Goal: Navigation & Orientation: Find specific page/section

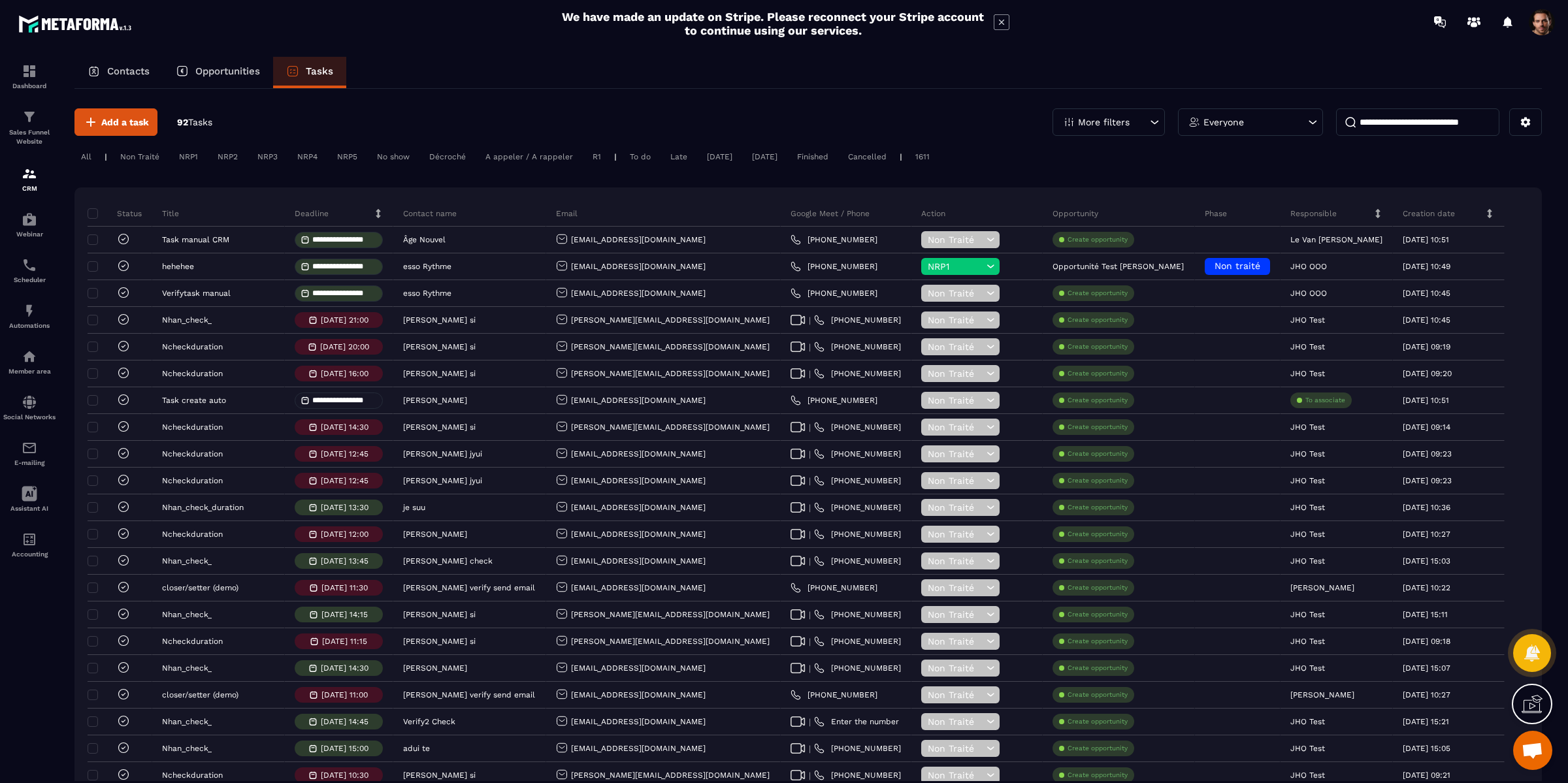
click at [965, 163] on div "All | Non Traité NRP1 NRP2 NRP3 NRP4 NRP5 No show Décroché A appeler / A rappel…" at bounding box center [808, 158] width 1467 height 19
click at [239, 75] on p "Opportunities" at bounding box center [228, 71] width 65 height 12
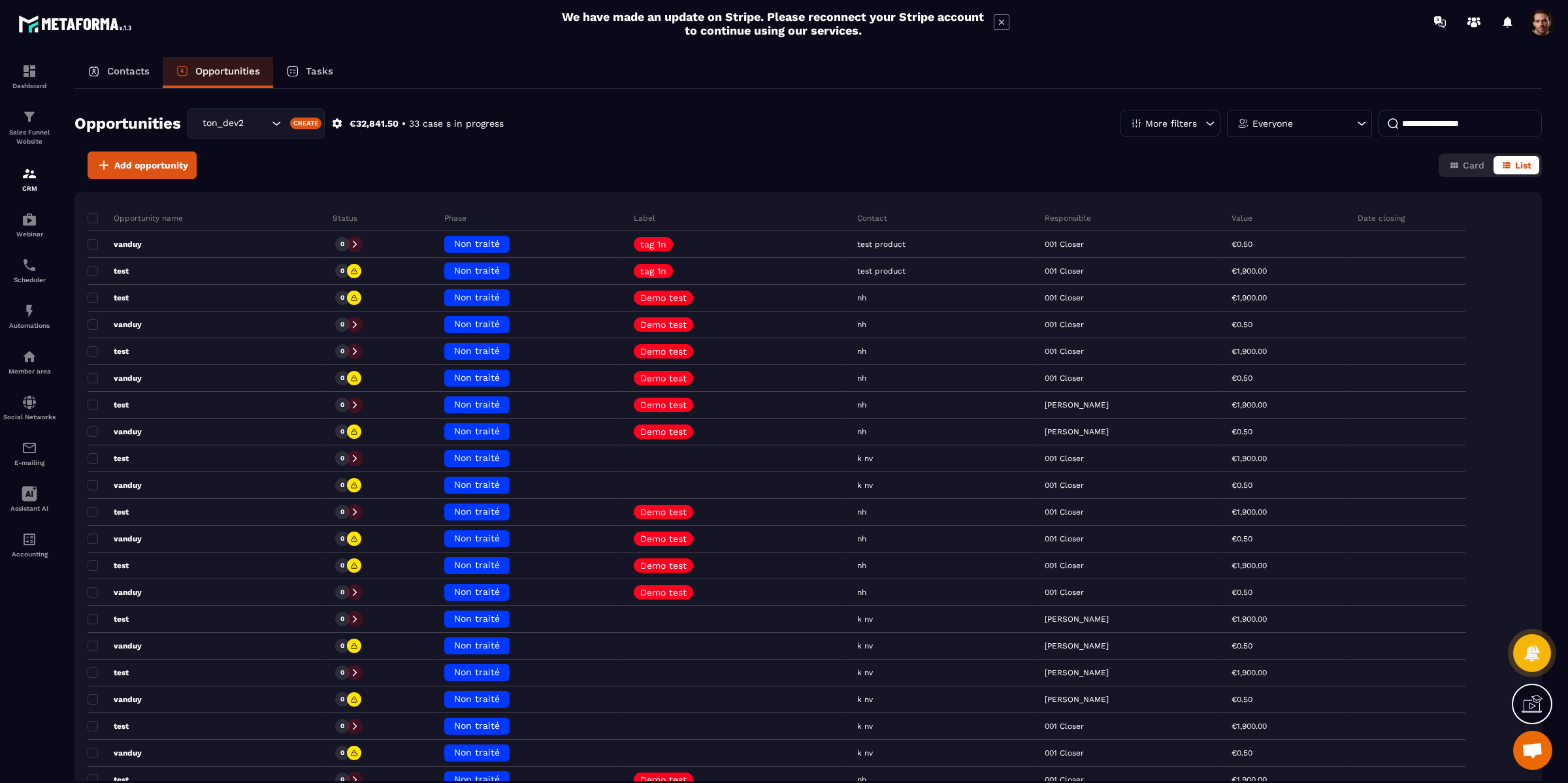
click at [312, 72] on p "Tasks" at bounding box center [319, 71] width 28 height 12
